Goal: Task Accomplishment & Management: Manage account settings

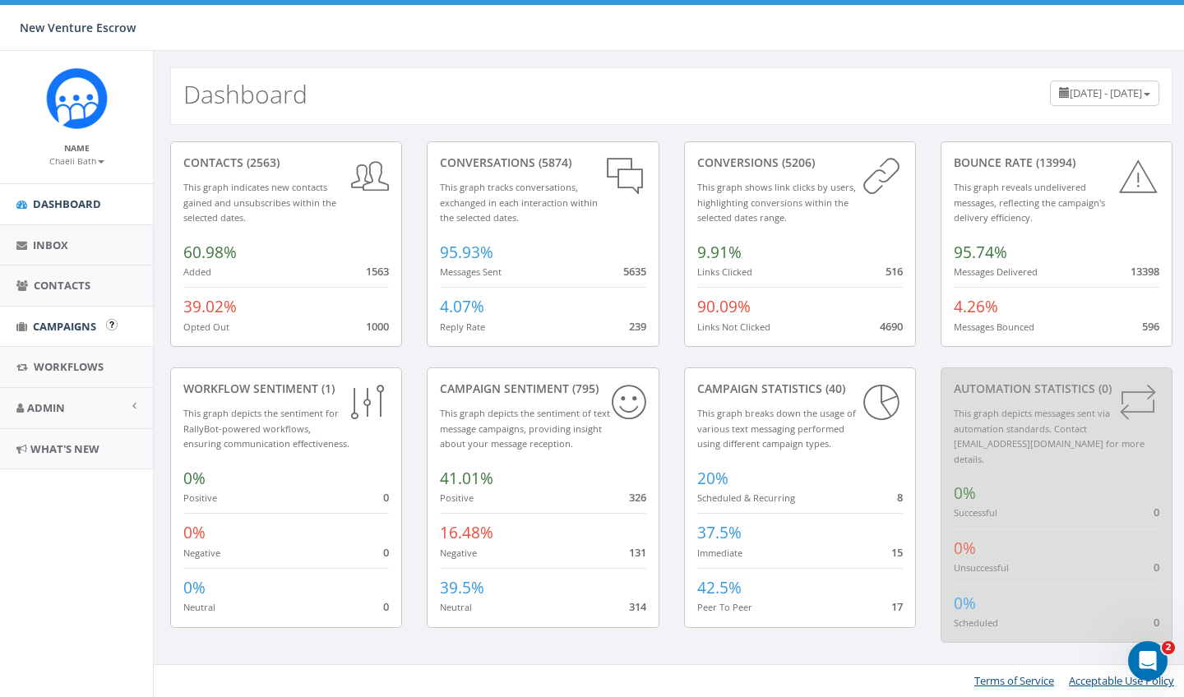
click at [80, 328] on span "Campaigns" at bounding box center [64, 326] width 63 height 15
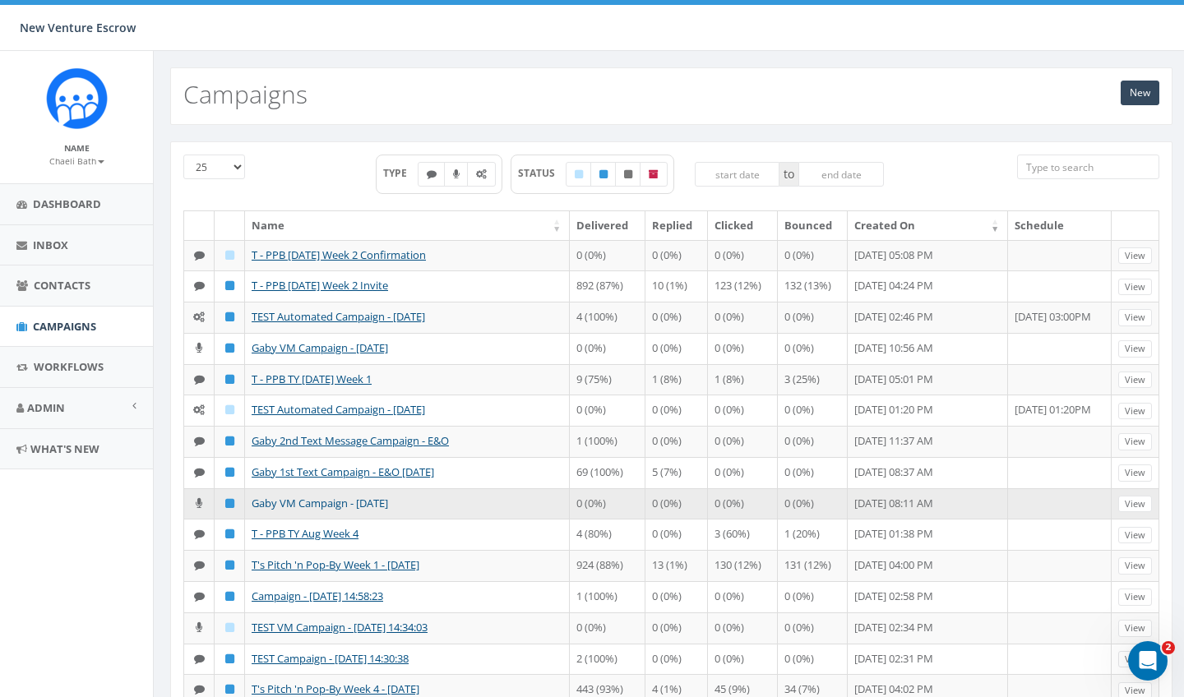
click at [260, 510] on link "Gaby VM Campaign - [DATE]" at bounding box center [320, 503] width 136 height 15
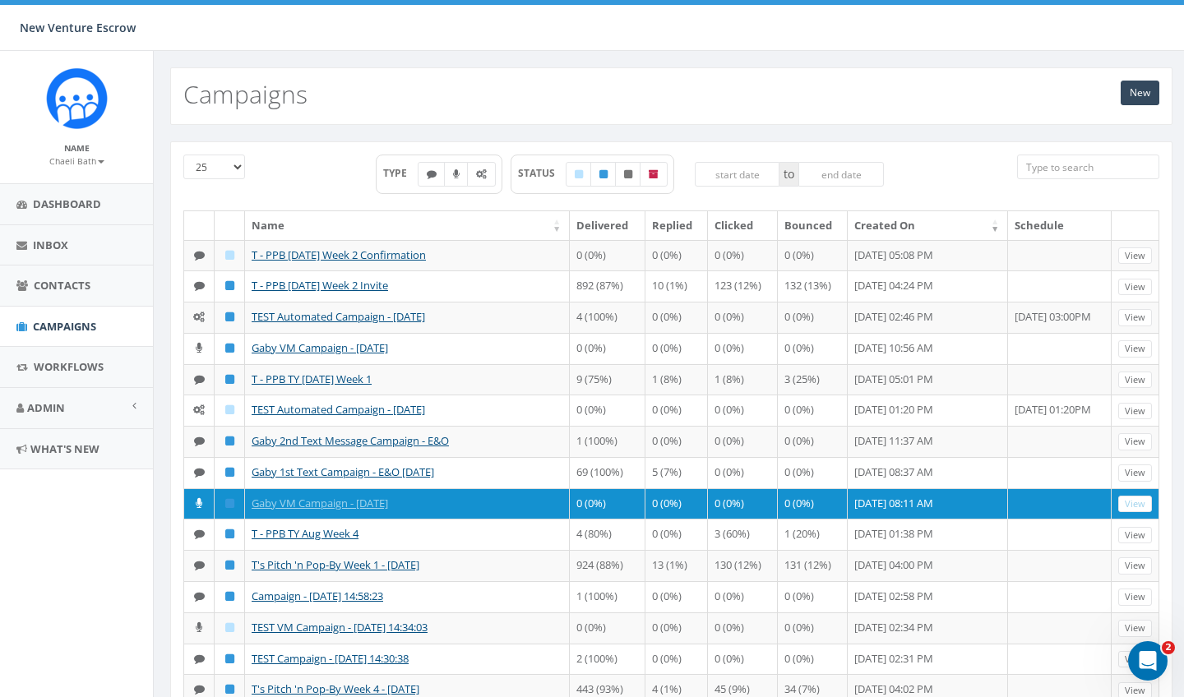
click at [80, 159] on small "Chaeli Bath" at bounding box center [76, 161] width 55 height 12
click at [66, 205] on link "Sign Out" at bounding box center [82, 206] width 130 height 21
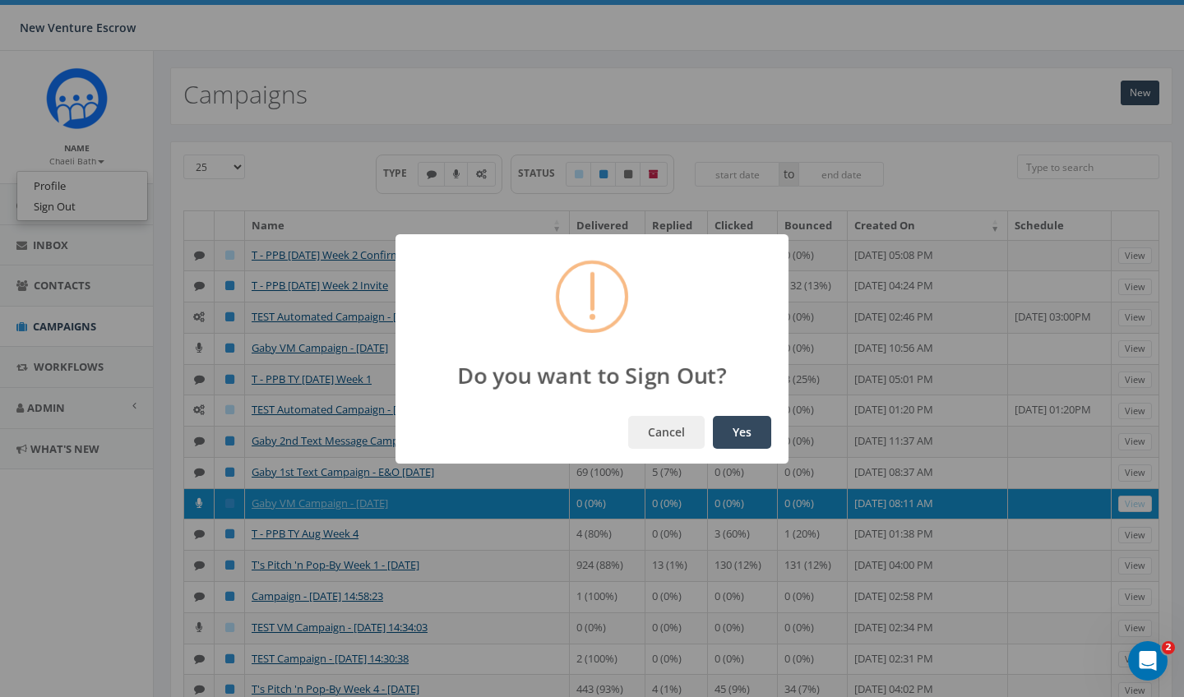
click at [755, 418] on button "Yes" at bounding box center [742, 432] width 58 height 33
